Goal: Check status: Check status

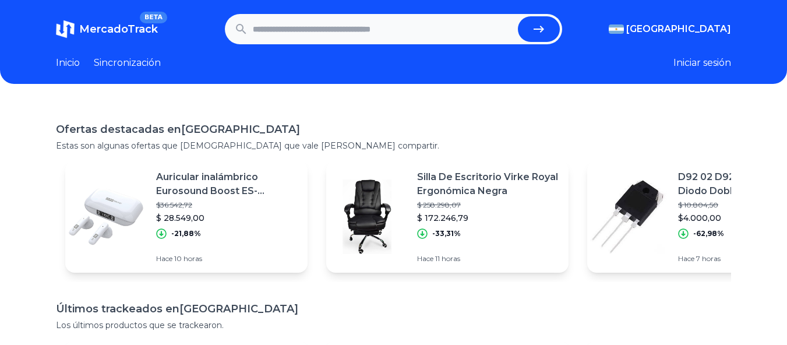
click at [342, 27] on input "text" at bounding box center [383, 29] width 261 height 26
click at [331, 29] on input "text" at bounding box center [383, 29] width 261 height 26
paste input "**********"
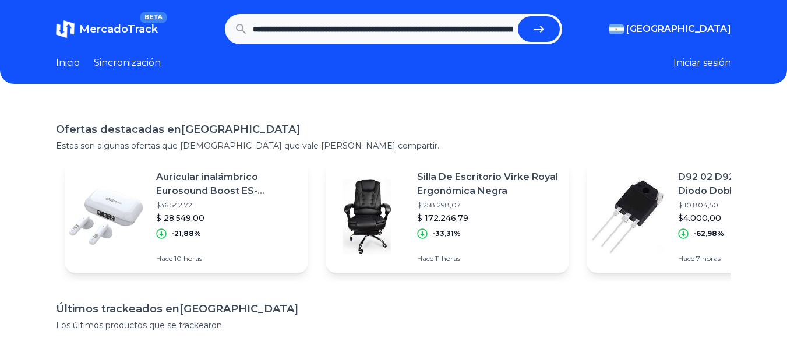
scroll to position [0, 933]
click at [549, 27] on icon "submit" at bounding box center [543, 29] width 10 height 7
type input "**********"
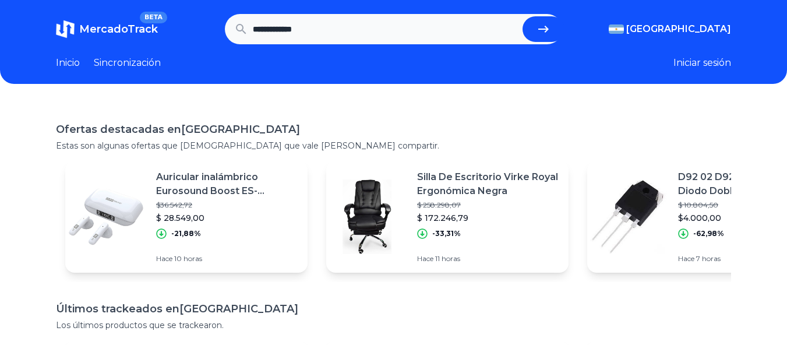
scroll to position [0, 0]
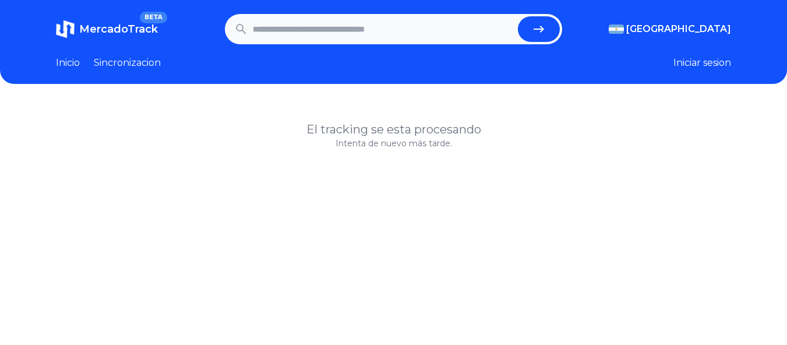
click at [285, 29] on input "text" at bounding box center [383, 29] width 261 height 26
paste input "**********"
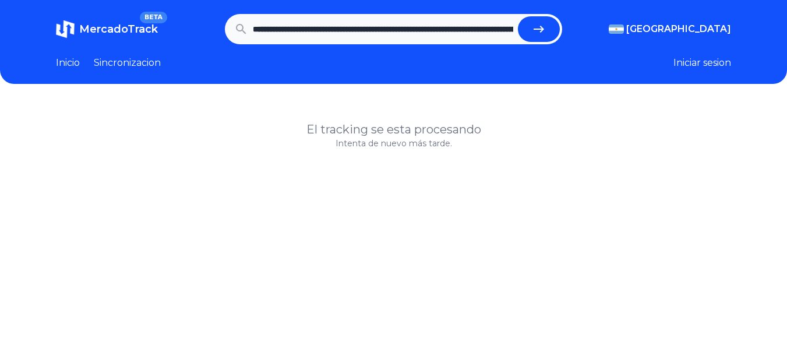
scroll to position [0, 933]
click at [542, 26] on icon "submit" at bounding box center [544, 29] width 14 height 14
type input "**********"
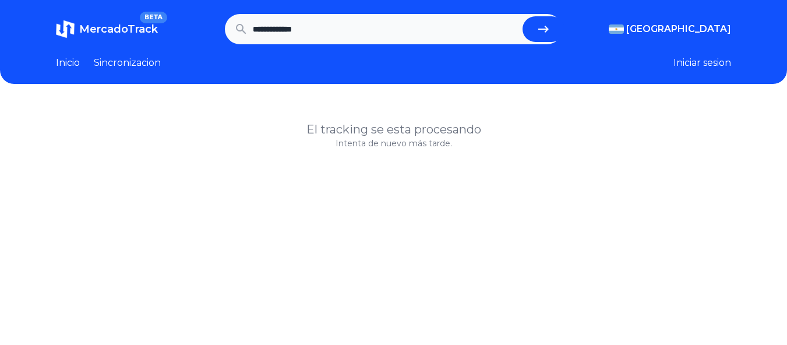
scroll to position [0, 0]
click at [353, 31] on input "text" at bounding box center [383, 29] width 261 height 26
paste input "**********"
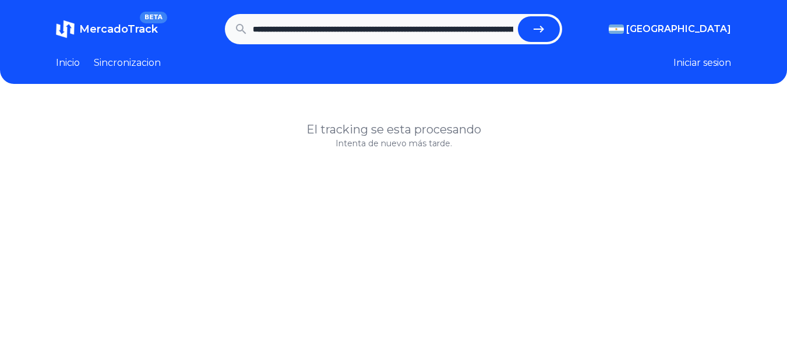
scroll to position [0, 1024]
click at [523, 16] on button "submit" at bounding box center [544, 29] width 42 height 26
type input "**********"
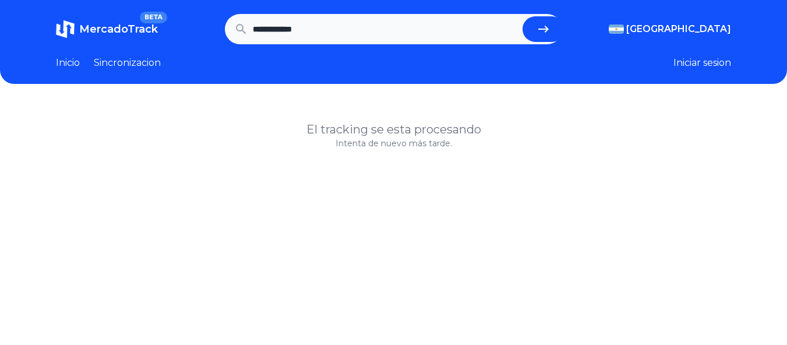
scroll to position [0, 0]
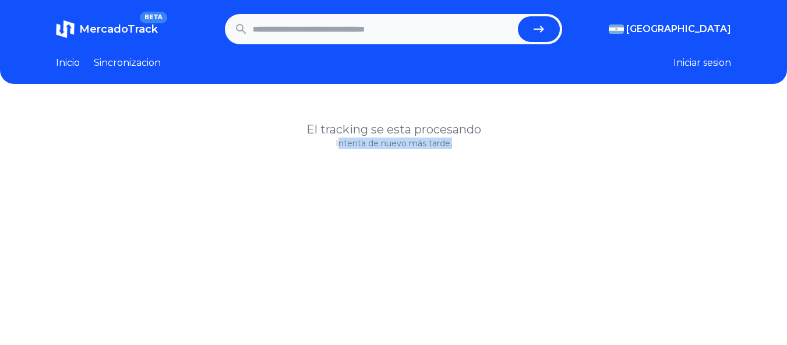
drag, startPoint x: 370, startPoint y: 140, endPoint x: 468, endPoint y: 141, distance: 98.4
click at [468, 141] on p "Intenta de nuevo más tarde." at bounding box center [393, 143] width 675 height 12
click at [65, 68] on link "Inicio" at bounding box center [68, 63] width 24 height 14
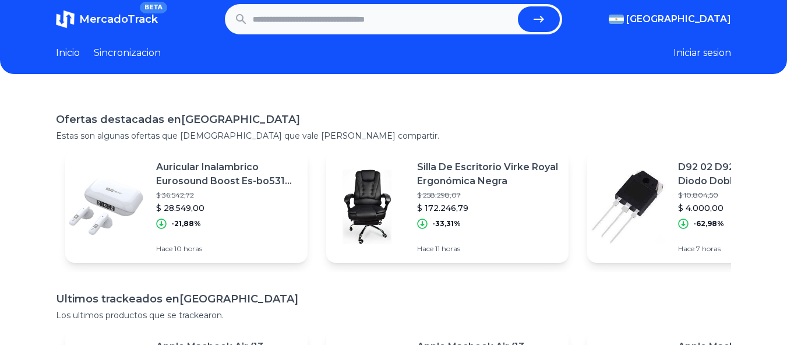
scroll to position [9, 0]
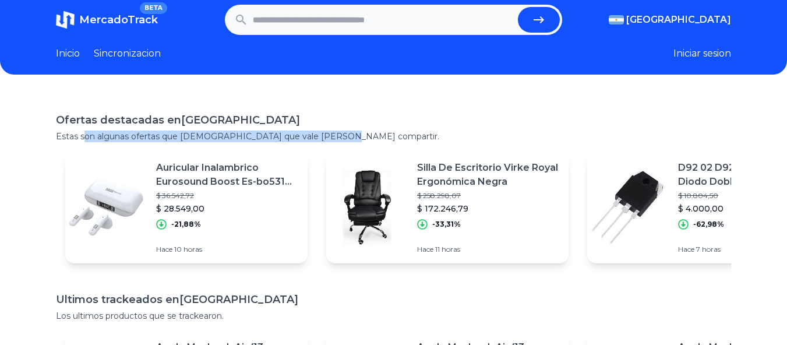
drag, startPoint x: 84, startPoint y: 136, endPoint x: 342, endPoint y: 137, distance: 258.1
click at [342, 137] on p "Estas son algunas ofertas que [DEMOGRAPHIC_DATA] que vale [PERSON_NAME] compart…" at bounding box center [393, 136] width 675 height 12
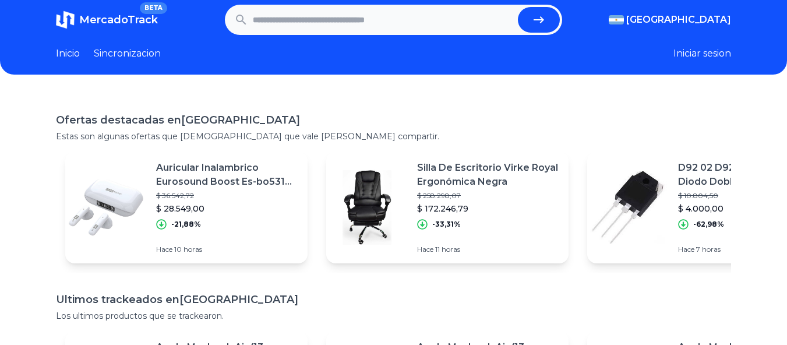
click at [126, 53] on link "Sincronizacion" at bounding box center [127, 54] width 67 height 14
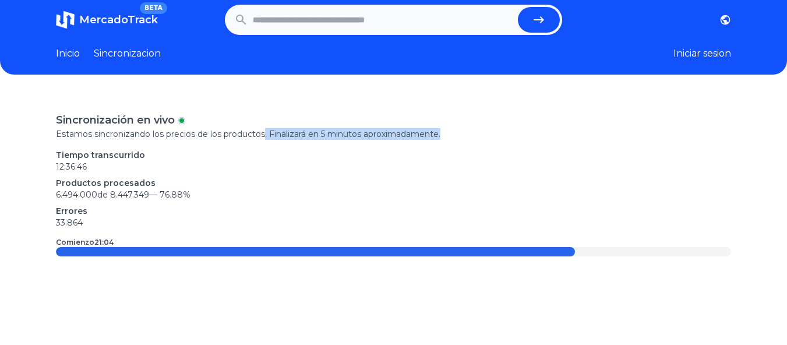
drag, startPoint x: 264, startPoint y: 133, endPoint x: 475, endPoint y: 132, distance: 210.9
click at [475, 132] on p "Estamos sincronizando los precios de los productos. Finalizará en 5 minutos apr…" at bounding box center [393, 134] width 675 height 12
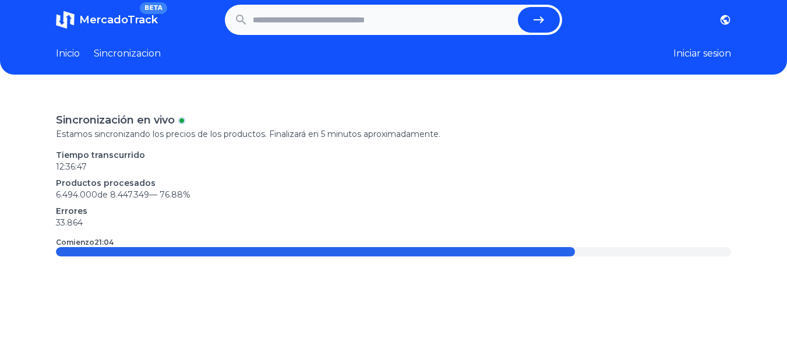
click at [451, 165] on p "12:36:47" at bounding box center [393, 167] width 675 height 12
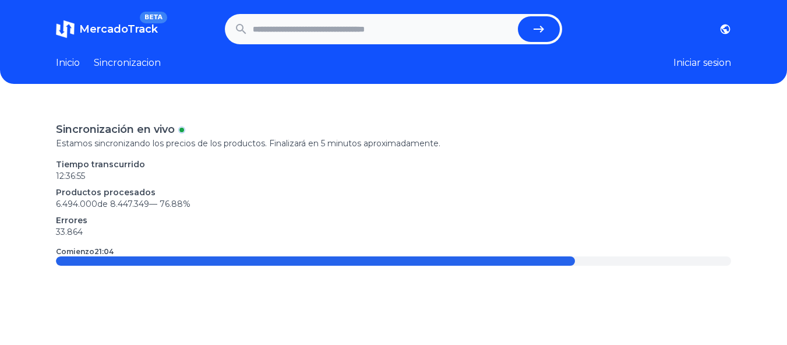
click at [313, 31] on input "text" at bounding box center [383, 29] width 261 height 26
drag, startPoint x: 312, startPoint y: 29, endPoint x: 241, endPoint y: 114, distance: 111.7
click at [241, 114] on div "Sincronización en vivo Estamos sincronizando los precios de los productos. Fina…" at bounding box center [393, 275] width 787 height 345
